Goal: Task Accomplishment & Management: Use online tool/utility

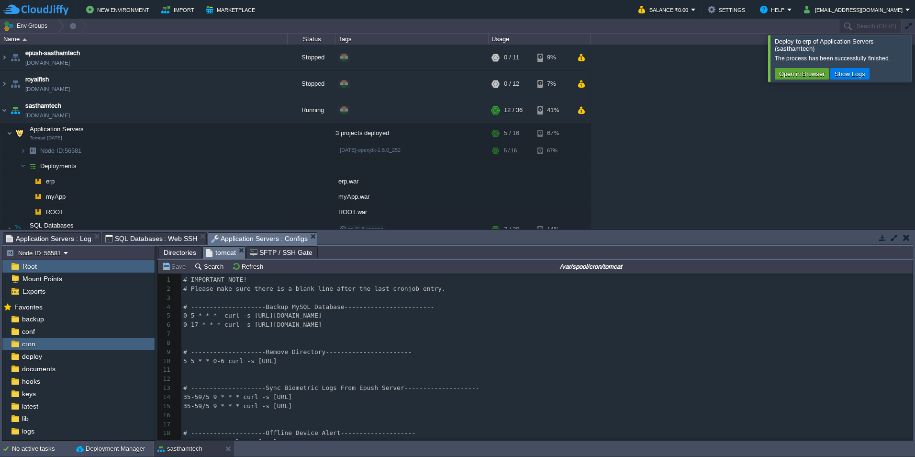
scroll to position [191, 0]
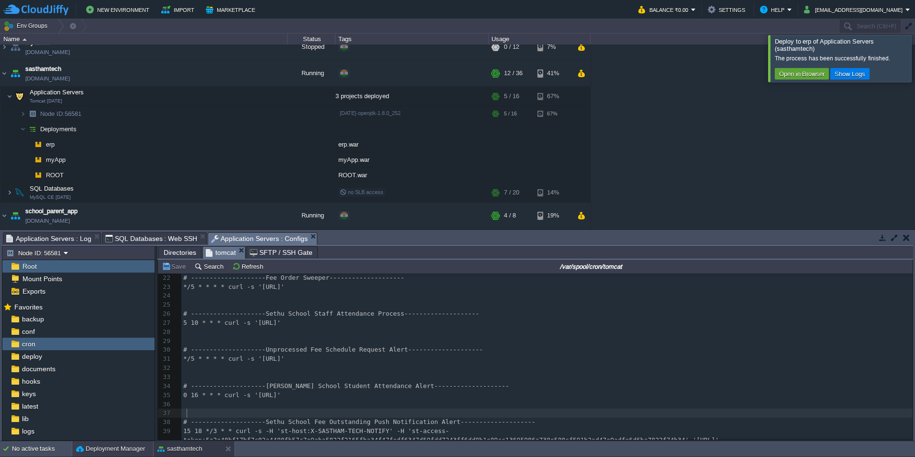
click at [92, 445] on button "Deployment Manager" at bounding box center [110, 449] width 69 height 10
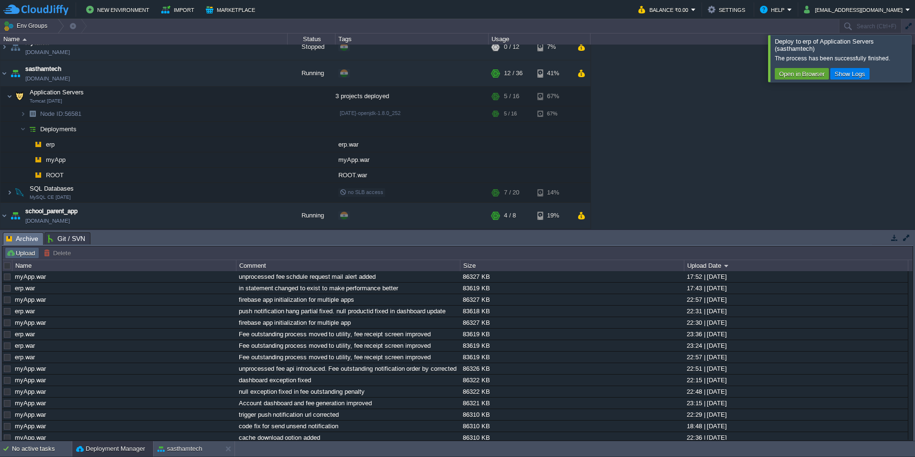
click at [31, 255] on button "Upload" at bounding box center [22, 252] width 32 height 9
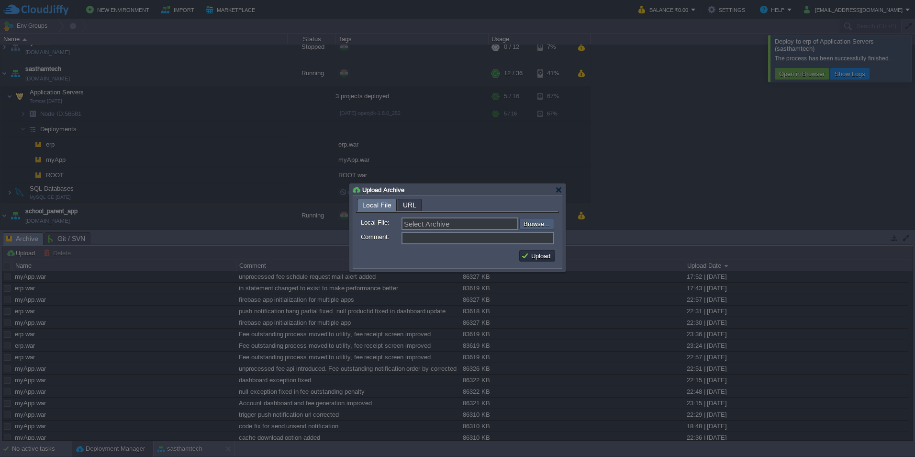
click at [529, 229] on input "file" at bounding box center [493, 223] width 121 height 11
type input "C:\fakepath\myApp.war"
type input "myApp.war"
click at [449, 236] on input "Comment:" at bounding box center [478, 238] width 153 height 12
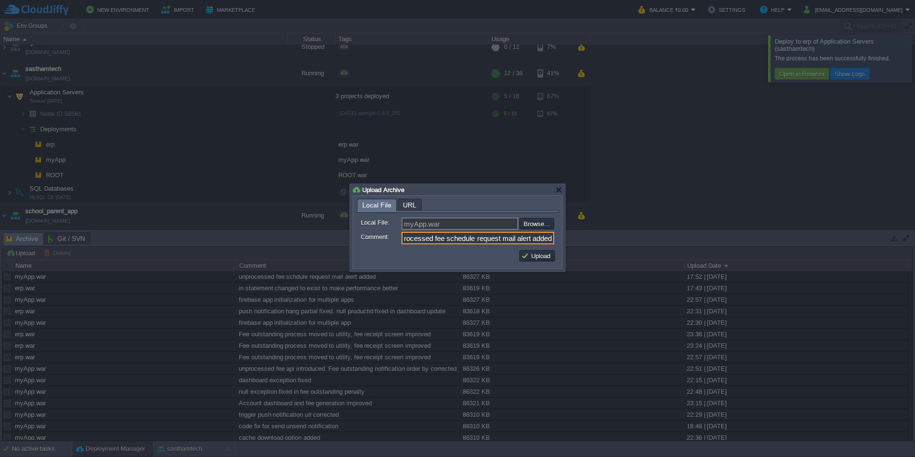
type input "unprocessed fee schedule request mail alert added"
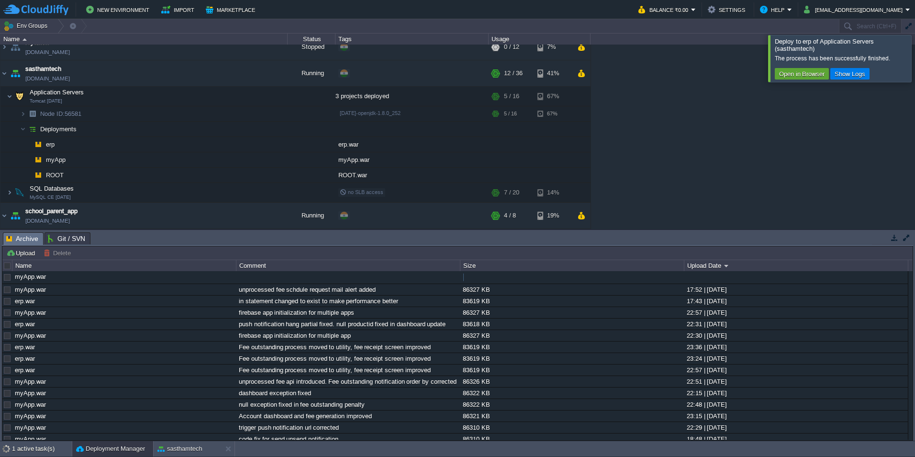
scroll to position [0, 0]
click at [216, 115] on button "button" at bounding box center [216, 113] width 9 height 9
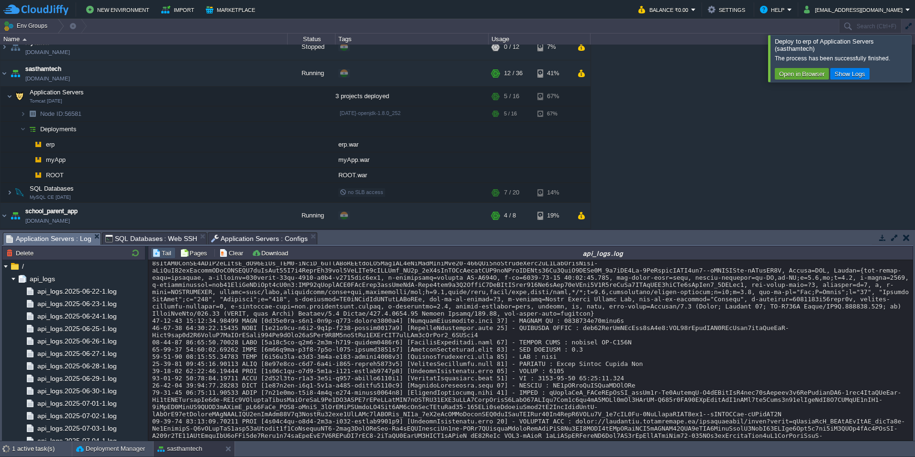
scroll to position [16202, 0]
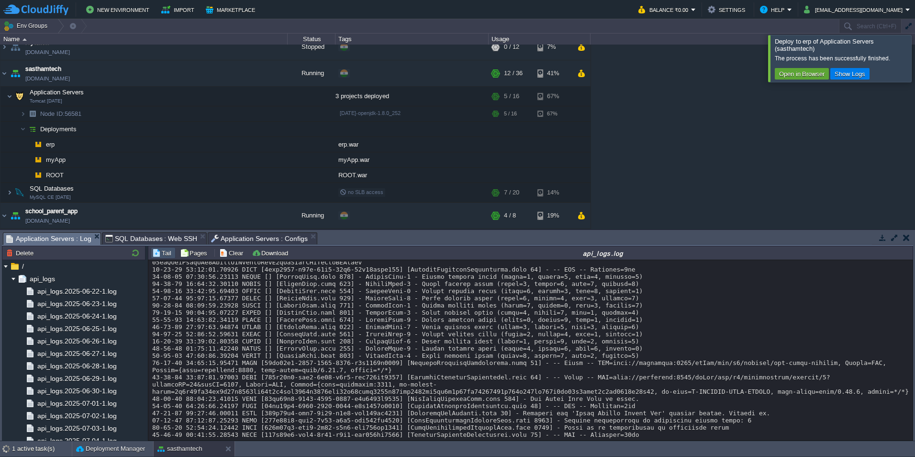
scroll to position [20609, 0]
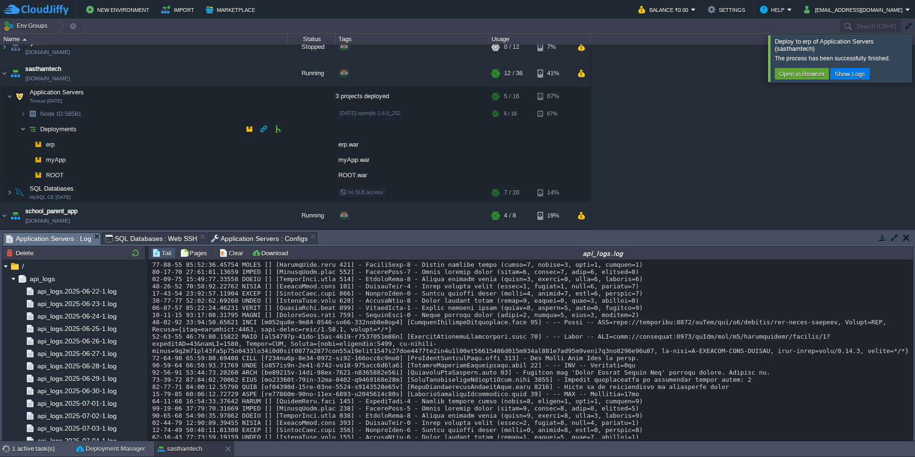
click at [22, 128] on img at bounding box center [23, 129] width 6 height 15
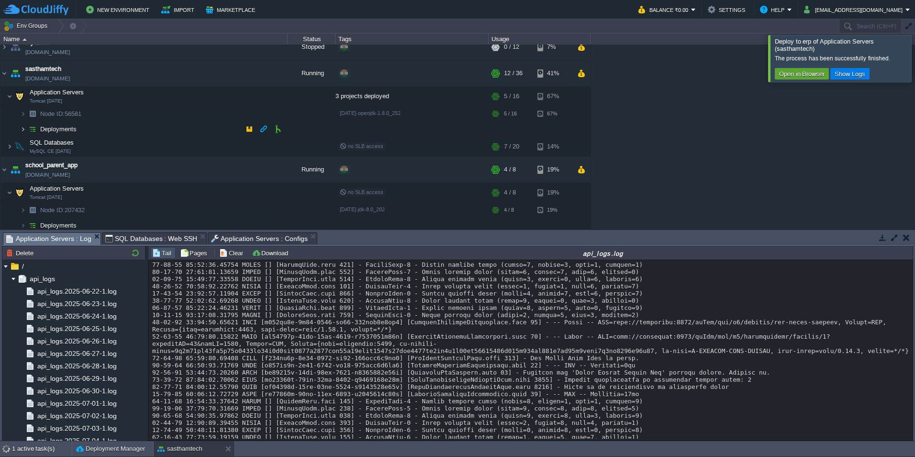
click at [23, 129] on img at bounding box center [23, 129] width 6 height 15
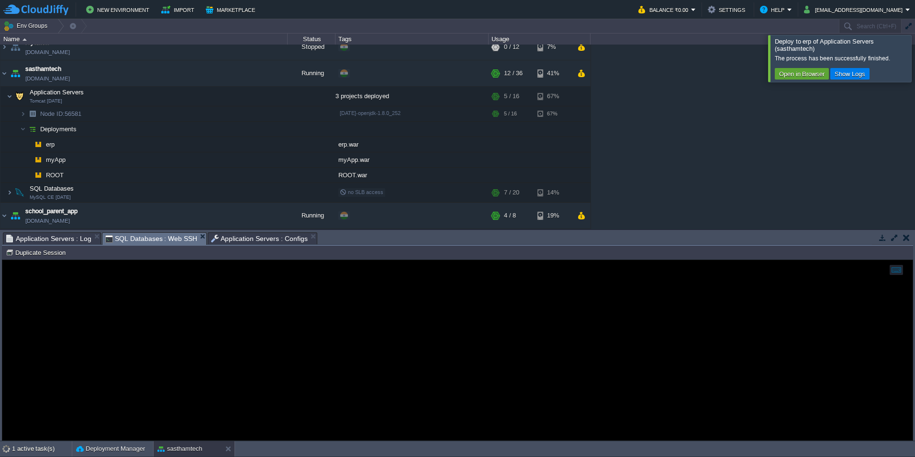
click at [152, 236] on span "SQL Databases : Web SSH" at bounding box center [151, 239] width 92 height 12
click at [242, 236] on span "Application Servers : Configs" at bounding box center [259, 238] width 97 height 11
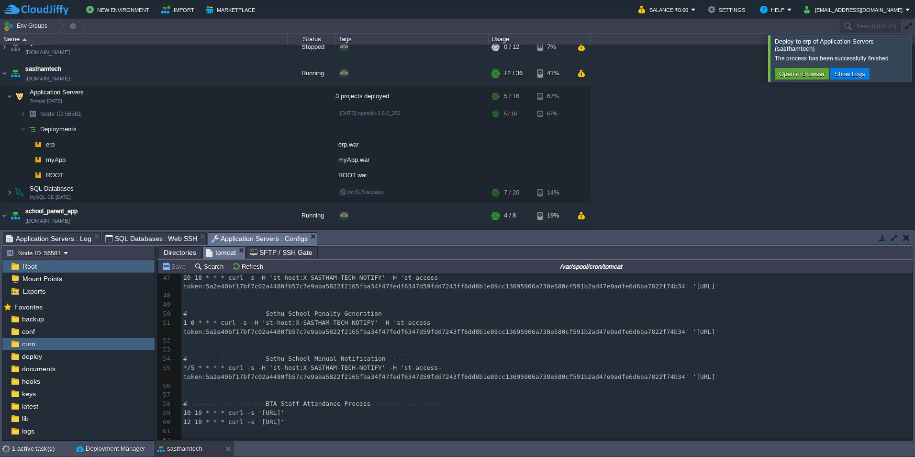
scroll to position [442, 0]
click at [105, 448] on button "Deployment Manager" at bounding box center [110, 449] width 69 height 10
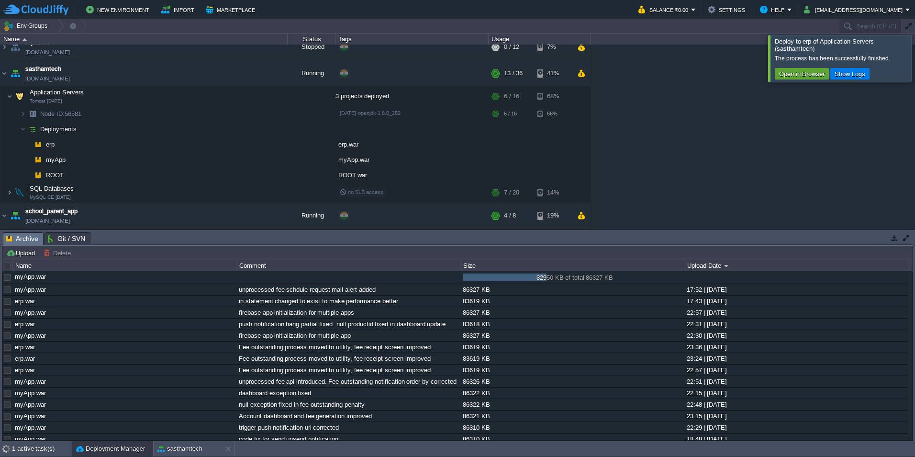
click at [798, 157] on div "epush-sasthamtech [DOMAIN_NAME] Stopped + Add to Env Group RAM 0% CPU 0% 0 / 11…" at bounding box center [457, 137] width 915 height 184
click at [915, 57] on div at bounding box center [927, 58] width 0 height 46
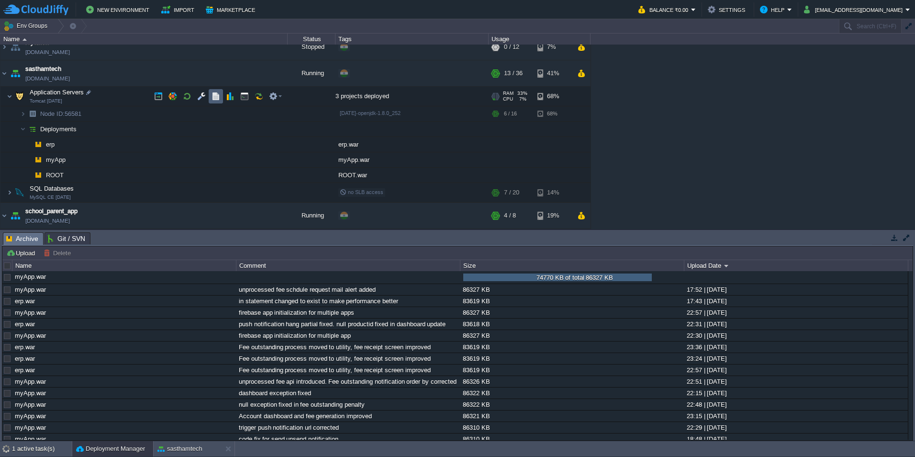
drag, startPoint x: 215, startPoint y: 101, endPoint x: 230, endPoint y: 191, distance: 91.2
click at [215, 101] on button "button" at bounding box center [216, 96] width 9 height 9
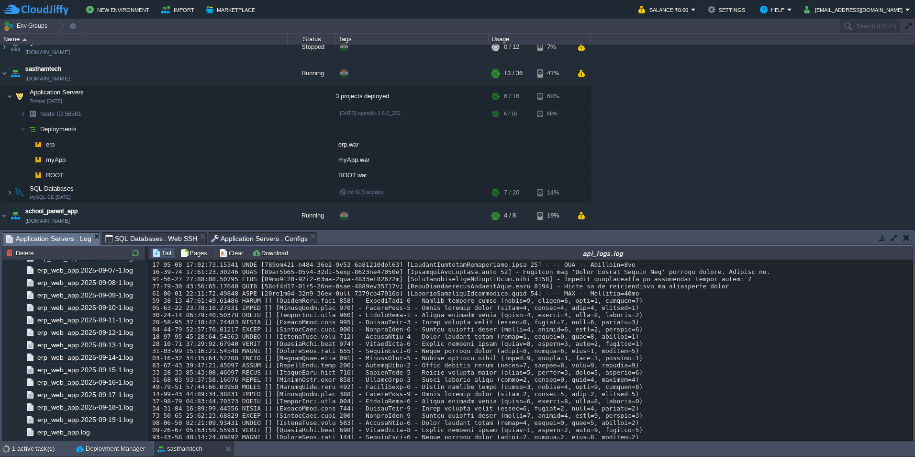
scroll to position [2259, 0]
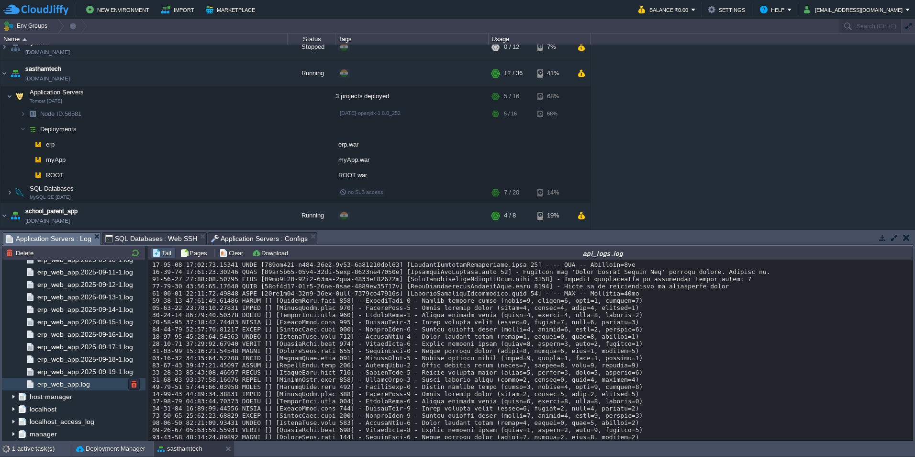
drag, startPoint x: 63, startPoint y: 388, endPoint x: 75, endPoint y: 379, distance: 15.7
click at [63, 388] on span "erp_web_app.log" at bounding box center [63, 384] width 56 height 9
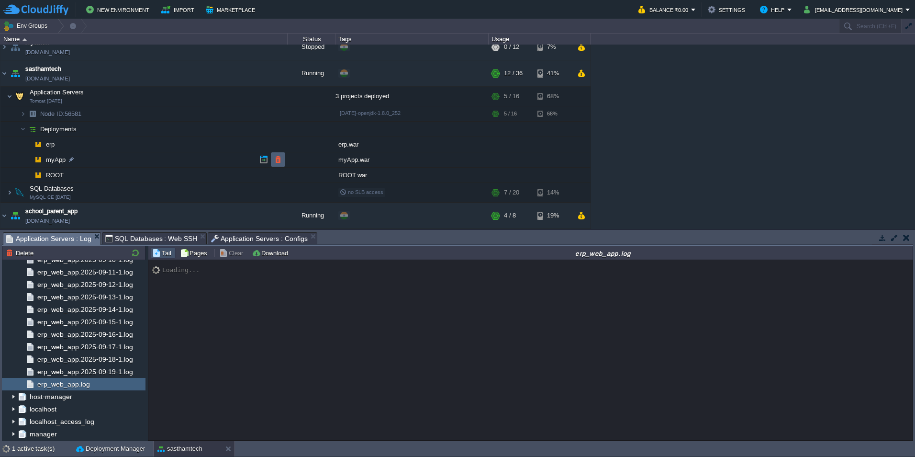
click at [282, 165] on td at bounding box center [278, 159] width 14 height 14
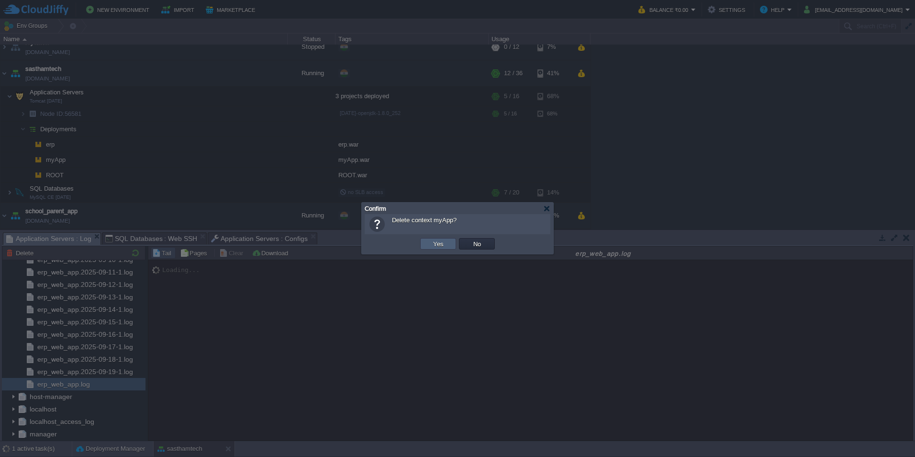
click at [441, 248] on button "Yes" at bounding box center [438, 243] width 16 height 9
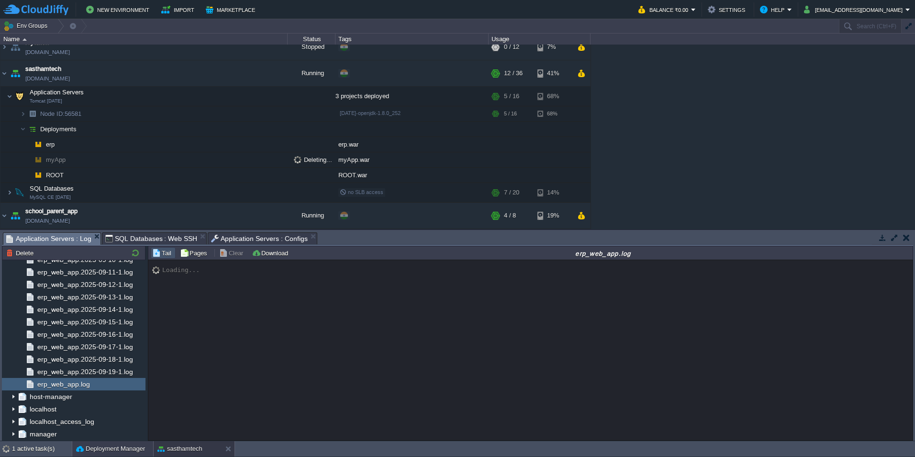
click at [97, 444] on button "Deployment Manager" at bounding box center [110, 449] width 69 height 10
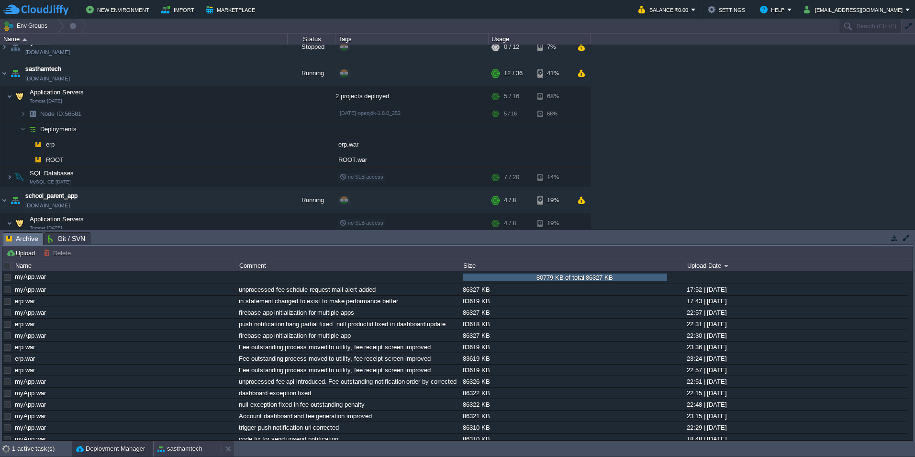
click at [171, 449] on button "sasthamtech" at bounding box center [179, 449] width 45 height 10
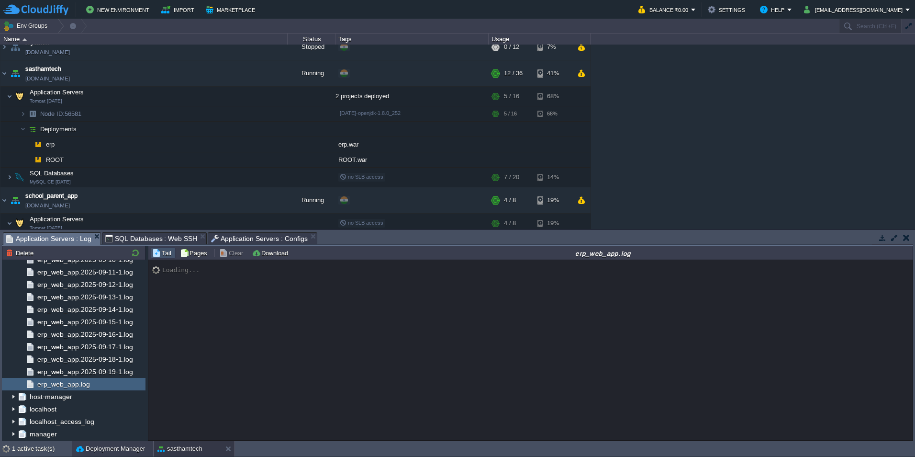
click at [124, 453] on button "Deployment Manager" at bounding box center [110, 449] width 69 height 10
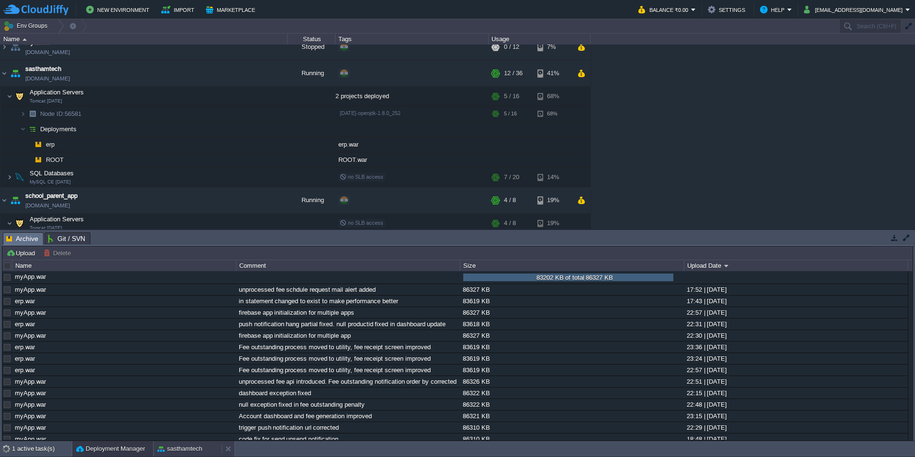
click at [176, 452] on button "sasthamtech" at bounding box center [179, 449] width 45 height 10
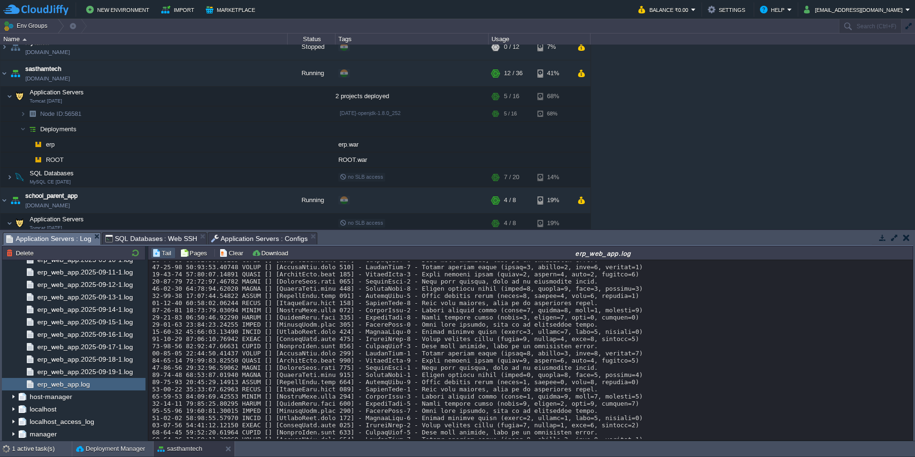
scroll to position [1005, 0]
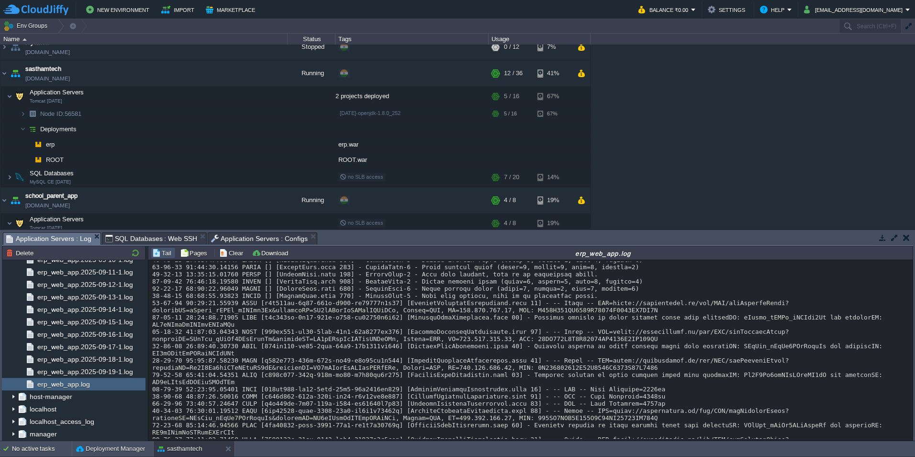
scroll to position [3990, 0]
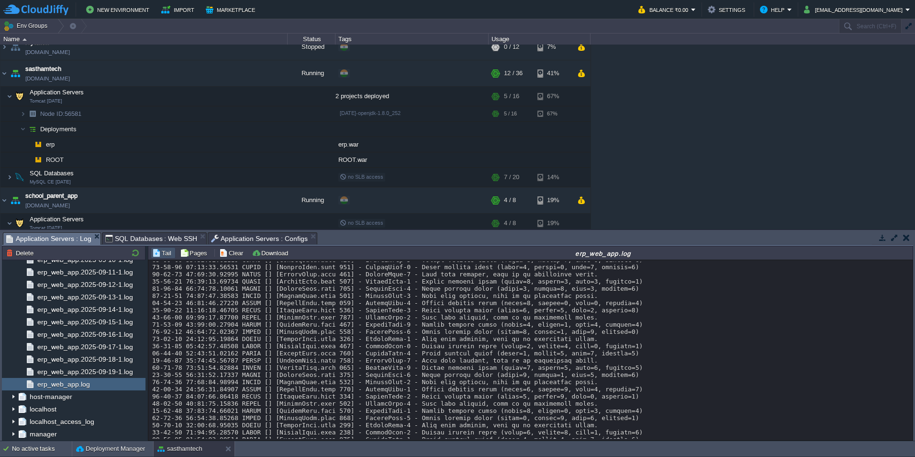
click at [219, 354] on div at bounding box center [530, 292] width 757 height 8042
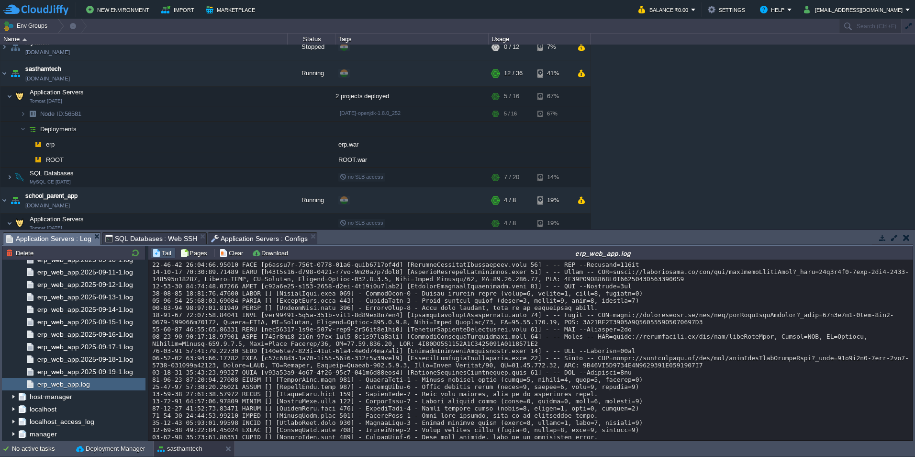
scroll to position [7698, 0]
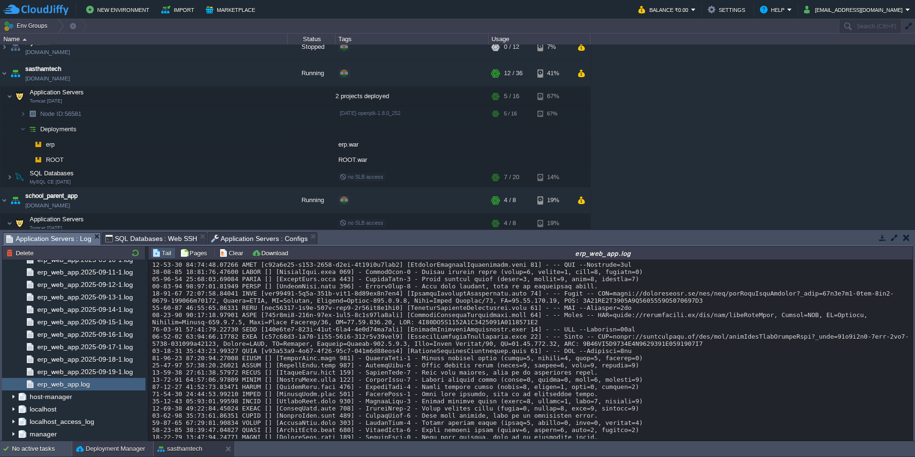
drag, startPoint x: 97, startPoint y: 449, endPoint x: 191, endPoint y: 309, distance: 168.4
click at [97, 449] on button "Deployment Manager" at bounding box center [110, 449] width 69 height 10
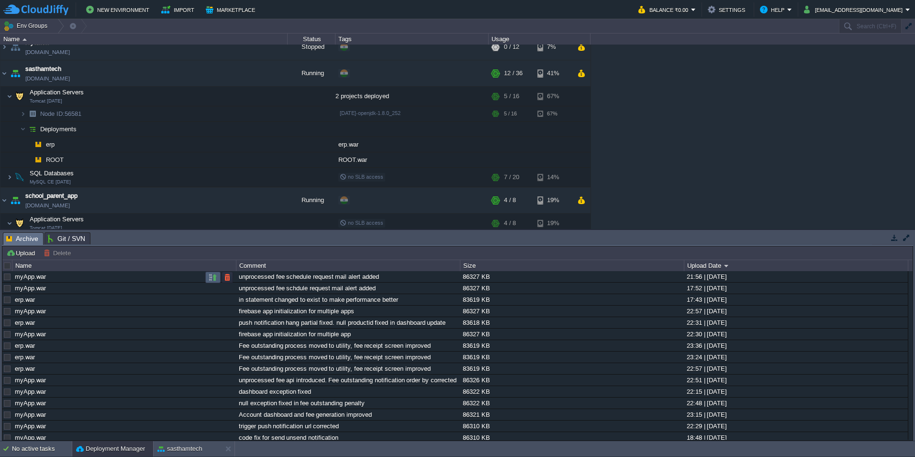
click at [212, 277] on button "button" at bounding box center [213, 277] width 9 height 9
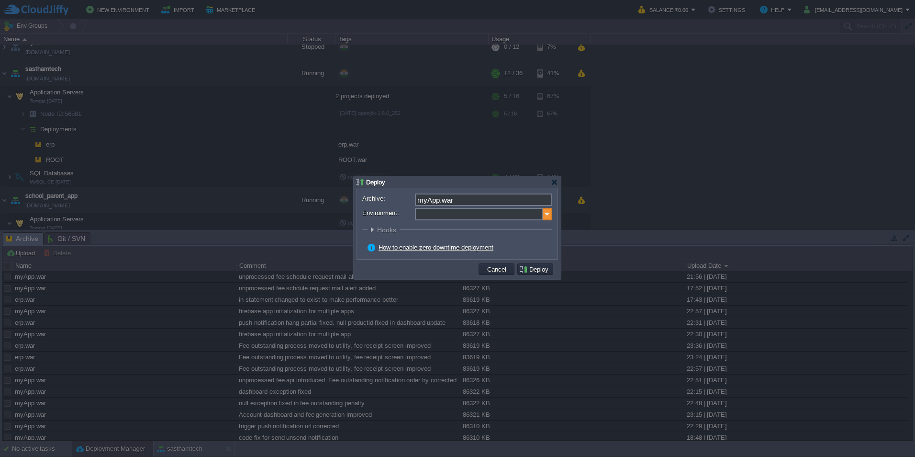
click at [545, 218] on img at bounding box center [548, 214] width 10 height 12
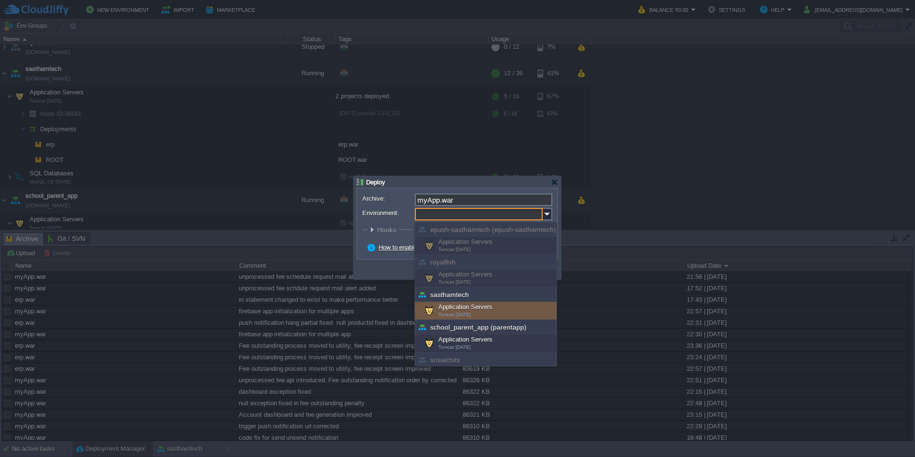
click at [467, 316] on span "Tomcat [DATE]" at bounding box center [454, 314] width 33 height 5
type input "Application Servers (sasthamtech)"
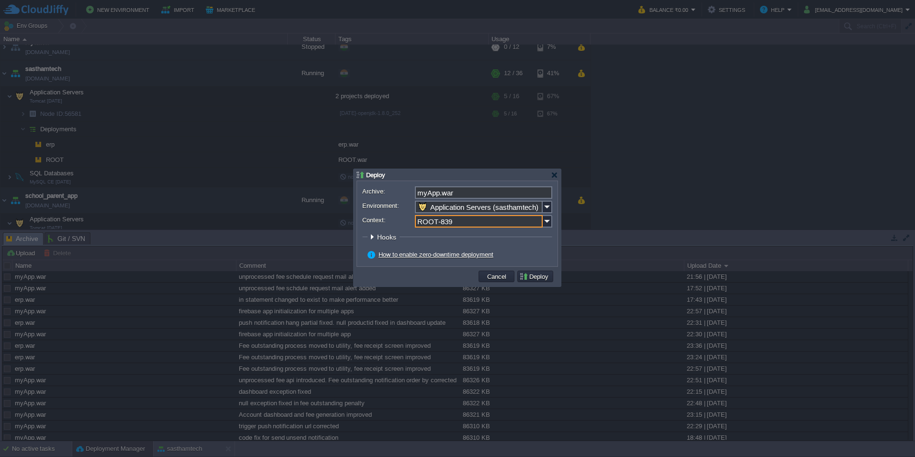
drag, startPoint x: 463, startPoint y: 220, endPoint x: 371, endPoint y: 220, distance: 92.9
click at [371, 220] on div "Context: ROOT-839" at bounding box center [457, 221] width 190 height 12
type input "myApp"
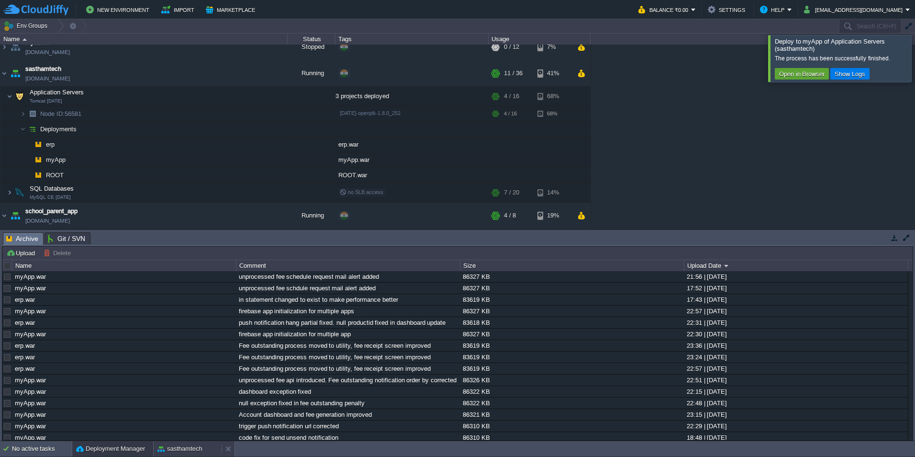
click at [179, 450] on button "sasthamtech" at bounding box center [179, 449] width 45 height 10
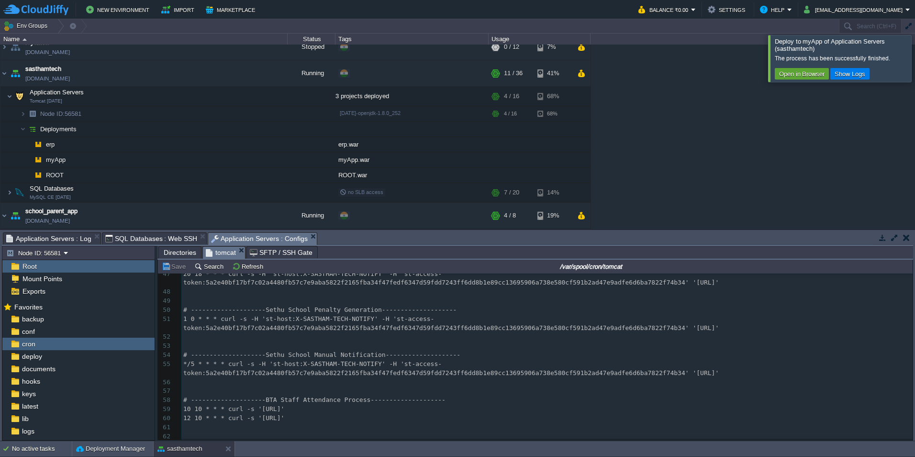
click at [224, 243] on span "Application Servers : Configs" at bounding box center [259, 239] width 97 height 12
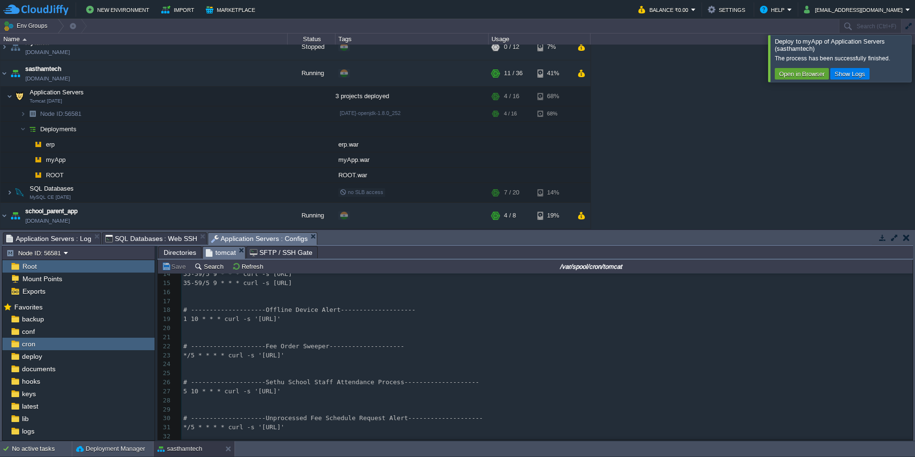
scroll to position [108, 0]
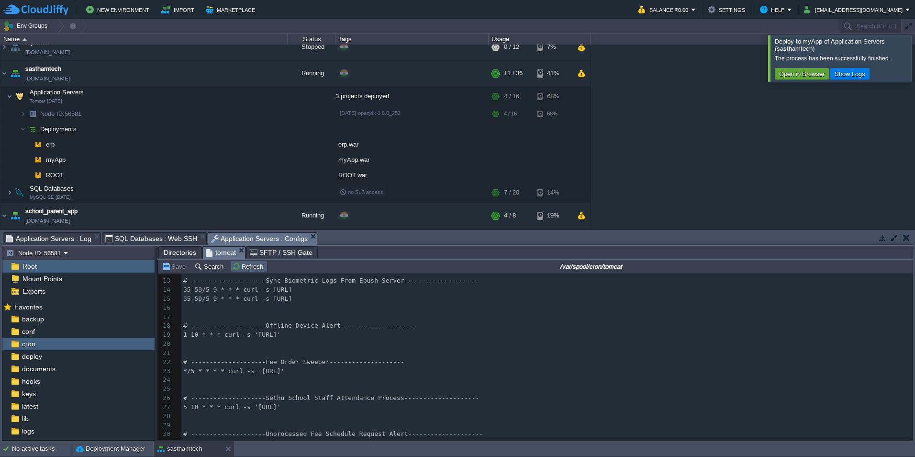
click at [254, 269] on button "Refresh" at bounding box center [249, 266] width 34 height 9
type textarea "#"
drag, startPoint x: 188, startPoint y: 409, endPoint x: 180, endPoint y: 409, distance: 7.2
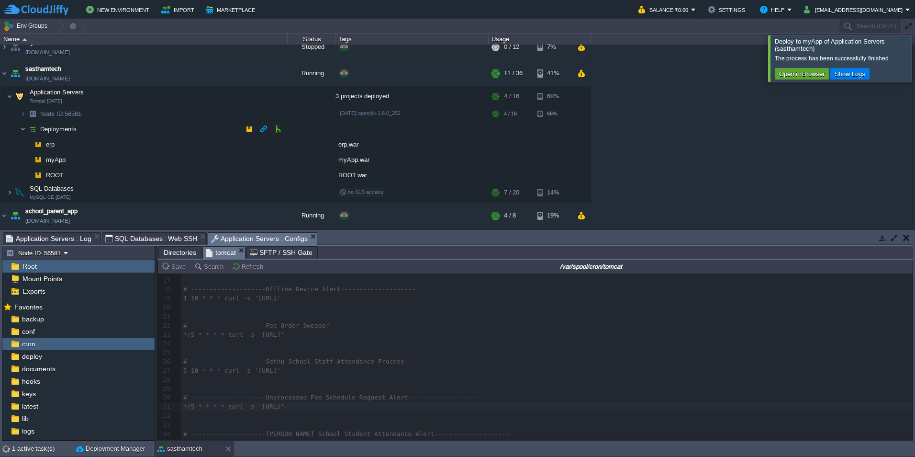
click at [20, 128] on img at bounding box center [23, 129] width 6 height 15
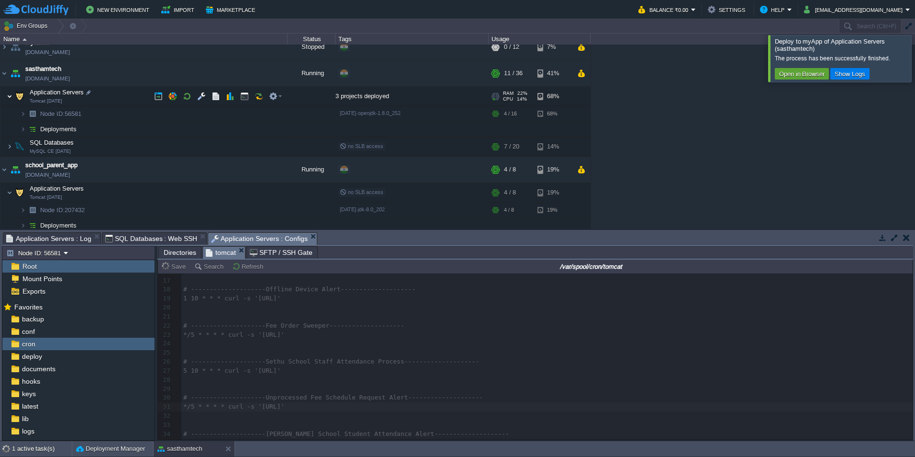
click at [9, 101] on img at bounding box center [10, 96] width 6 height 19
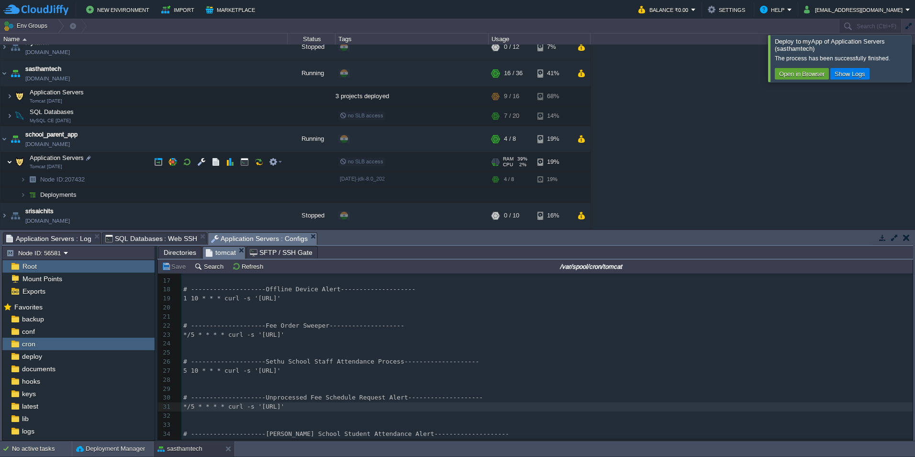
click at [9, 159] on img at bounding box center [10, 161] width 6 height 19
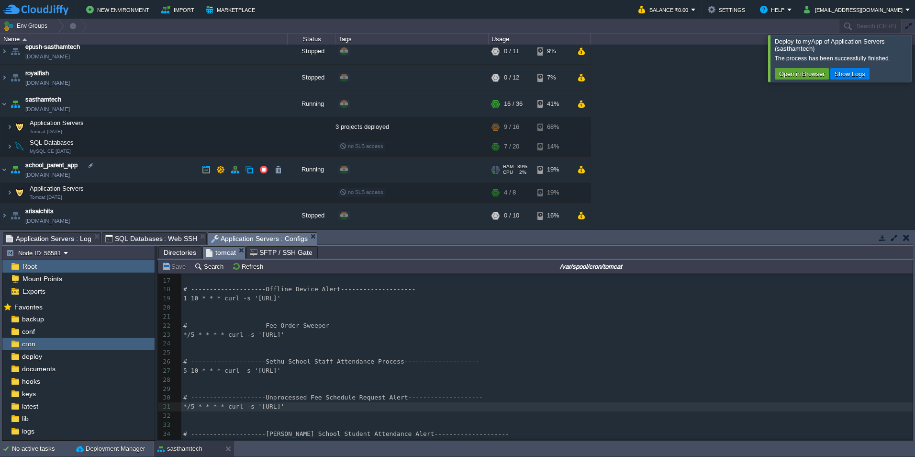
scroll to position [6, 0]
click at [2, 107] on img at bounding box center [4, 104] width 8 height 26
